Goal: Task Accomplishment & Management: Use online tool/utility

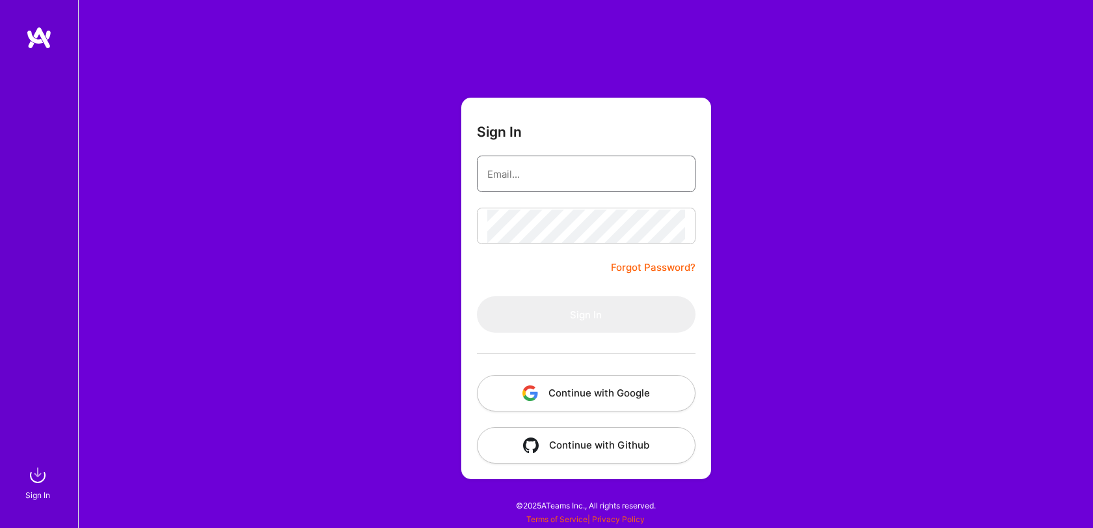
type input "[EMAIL_ADDRESS][DOMAIN_NAME]"
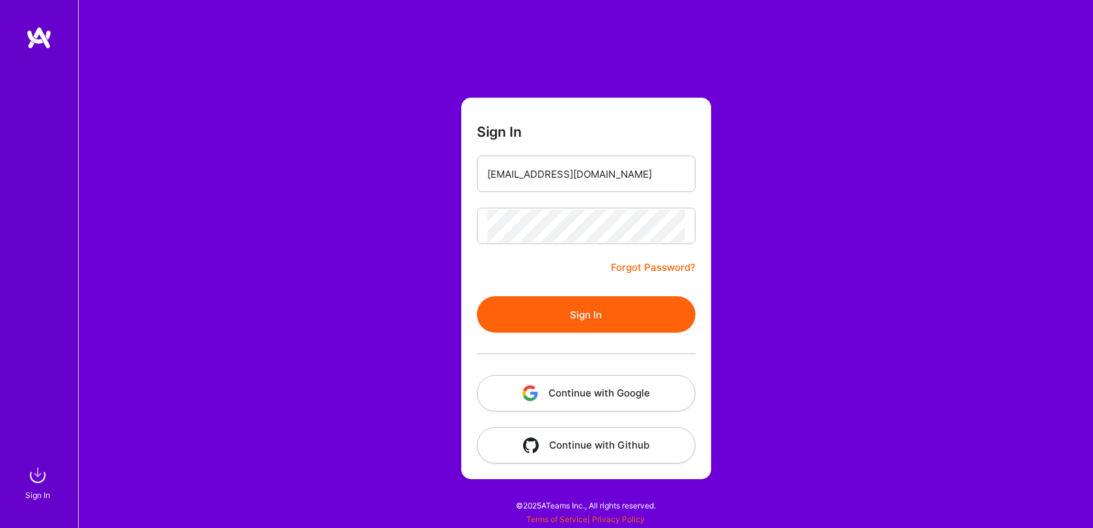
click at [603, 320] on button "Sign In" at bounding box center [586, 314] width 219 height 36
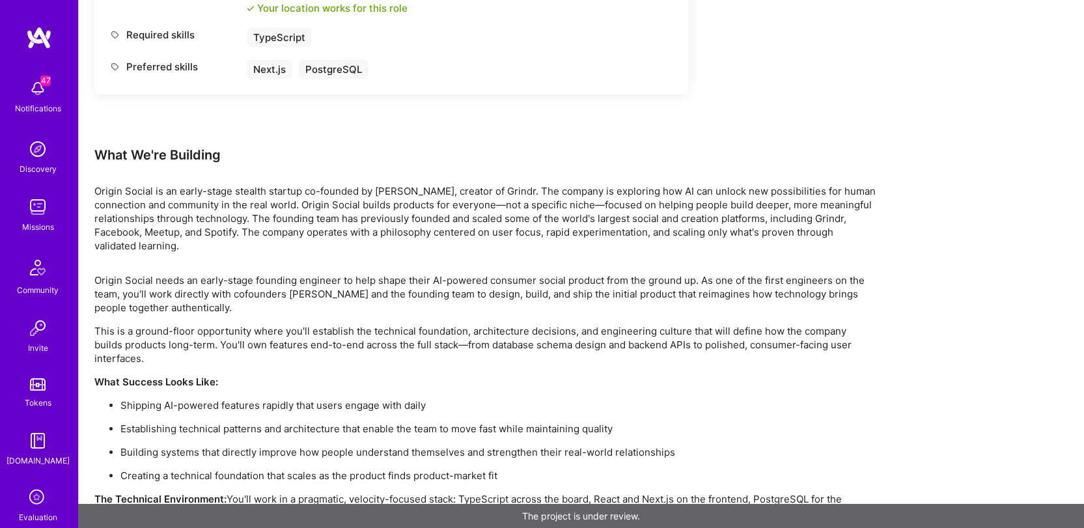
scroll to position [709, 0]
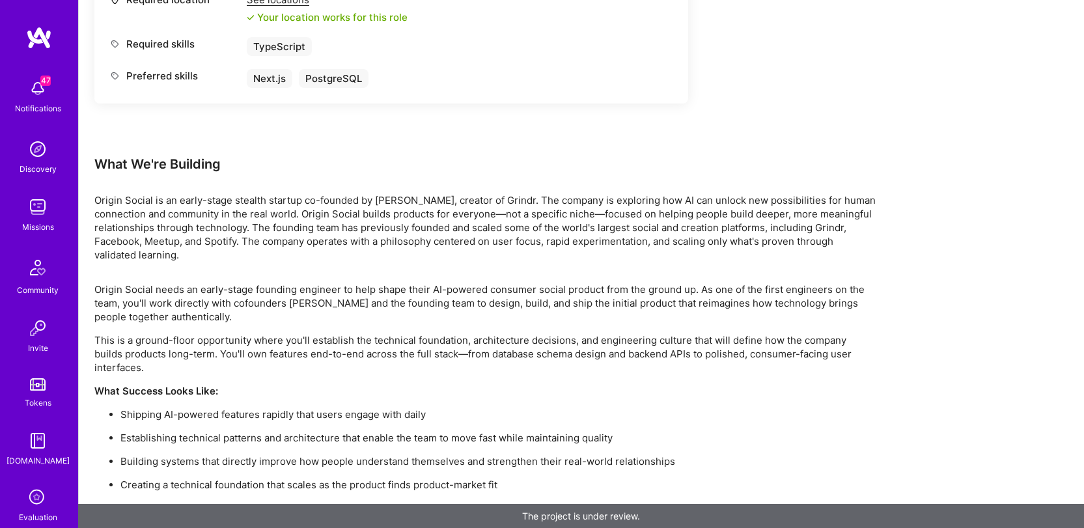
click at [467, 210] on p "Origin Social is an early-stage stealth startup co-founded by [PERSON_NAME], cr…" at bounding box center [484, 227] width 781 height 68
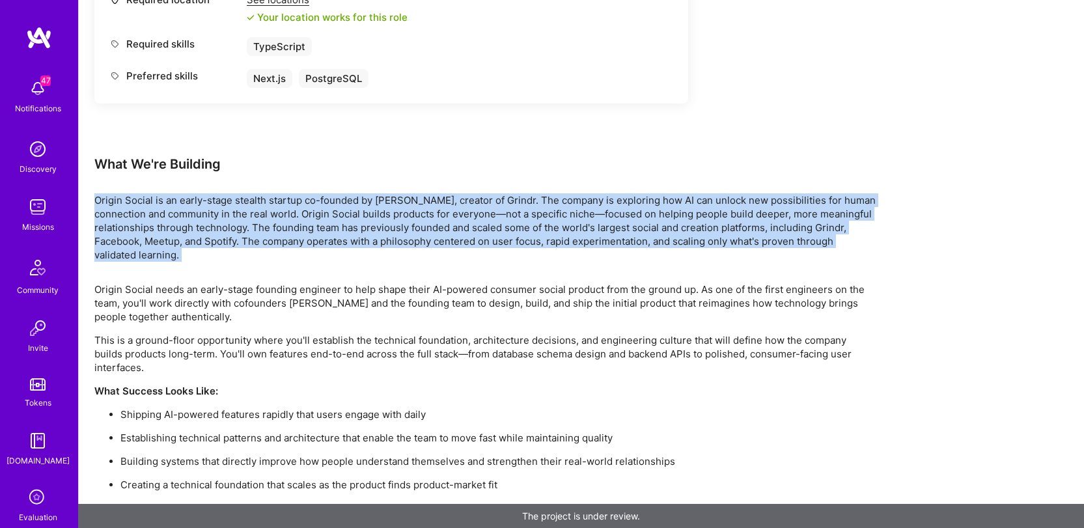
click at [467, 210] on p "Origin Social is an early-stage stealth startup co-founded by [PERSON_NAME], cr…" at bounding box center [484, 227] width 781 height 68
click at [485, 201] on p "Origin Social is an early-stage stealth startup co-founded by [PERSON_NAME], cr…" at bounding box center [484, 227] width 781 height 68
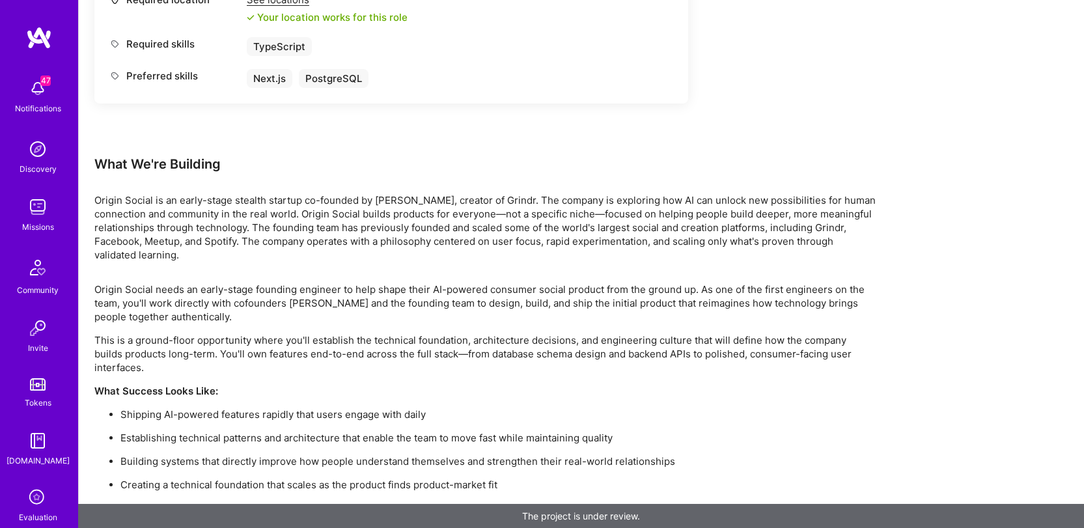
click at [491, 282] on p "Origin Social needs an early-stage founding engineer to help shape their AI-pow…" at bounding box center [484, 302] width 781 height 41
click at [563, 212] on p "Origin Social is an early-stage stealth startup co-founded by [PERSON_NAME], cr…" at bounding box center [484, 227] width 781 height 68
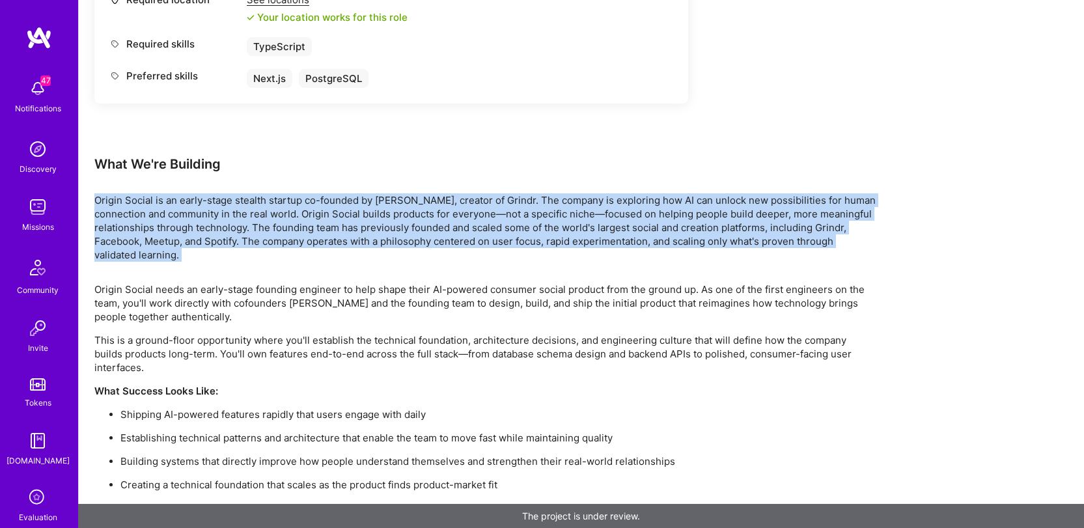
click at [563, 212] on p "Origin Social is an early-stage stealth startup co-founded by [PERSON_NAME], cr…" at bounding box center [484, 227] width 781 height 68
click at [749, 248] on div "Earn tokens for inviting a new [PERSON_NAME] to this mission Do you know the pe…" at bounding box center [484, 62] width 781 height 1162
